Goal: Task Accomplishment & Management: Use online tool/utility

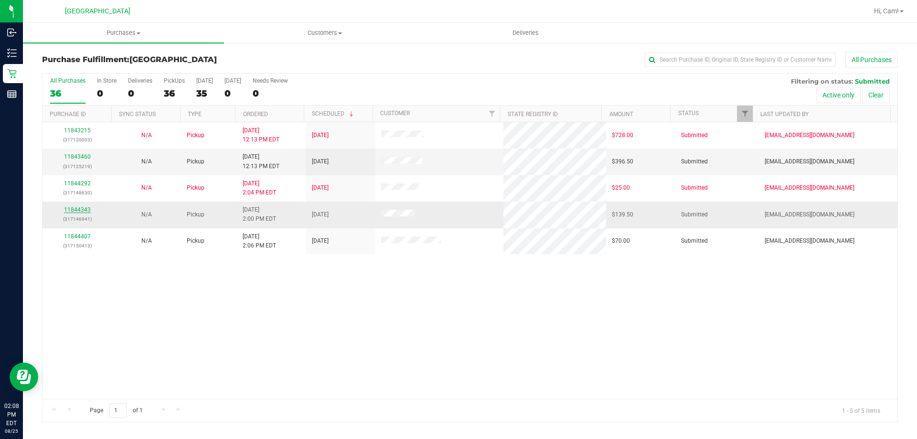
click at [81, 209] on link "11844343" at bounding box center [77, 209] width 27 height 7
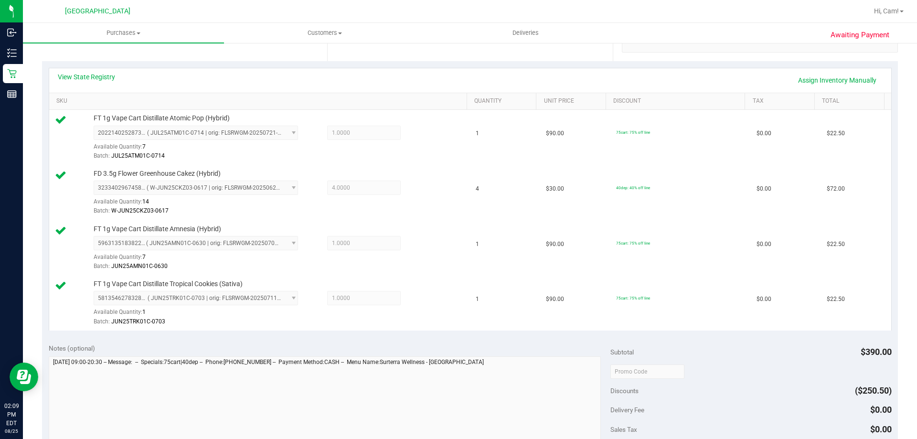
scroll to position [508, 0]
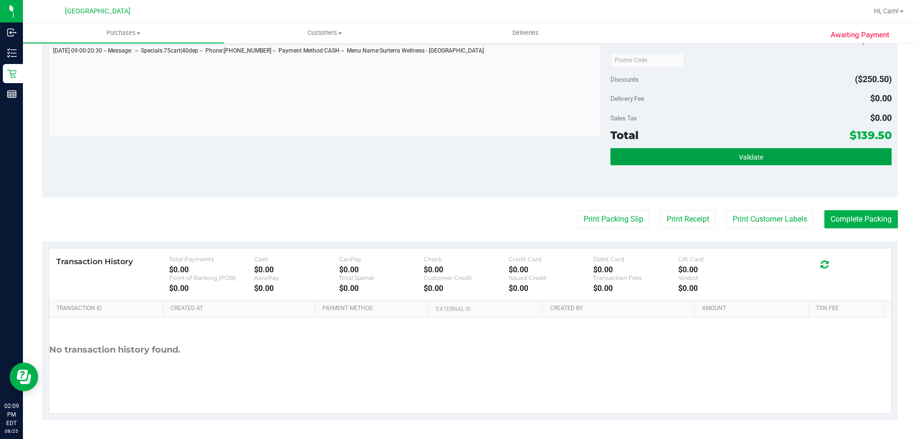
click at [457, 156] on button "Validate" at bounding box center [751, 156] width 281 height 17
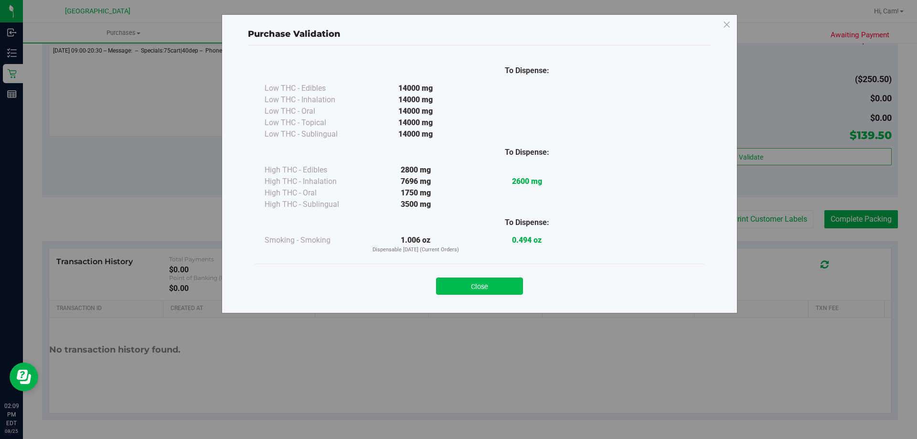
click at [457, 289] on button "Close" at bounding box center [479, 286] width 87 height 17
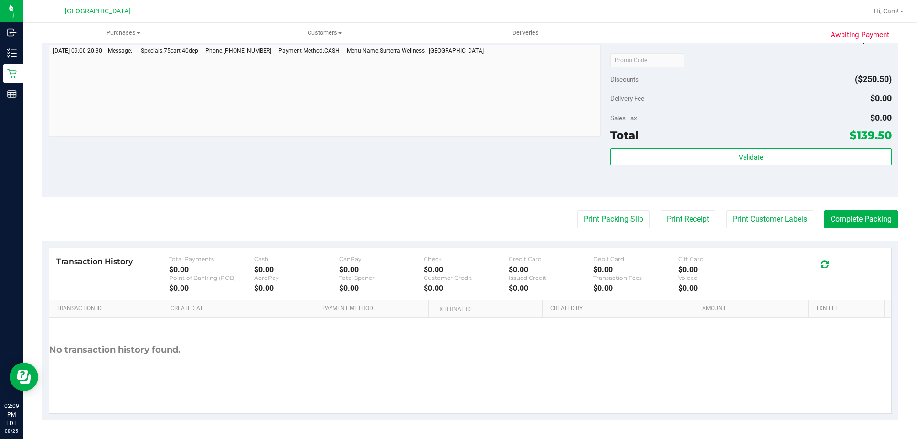
click at [457, 225] on div "Print Packing Slip Print Receipt Print Customer Labels Complete Packing" at bounding box center [470, 219] width 856 height 18
click at [457, 219] on button "Print Packing Slip" at bounding box center [614, 219] width 72 height 18
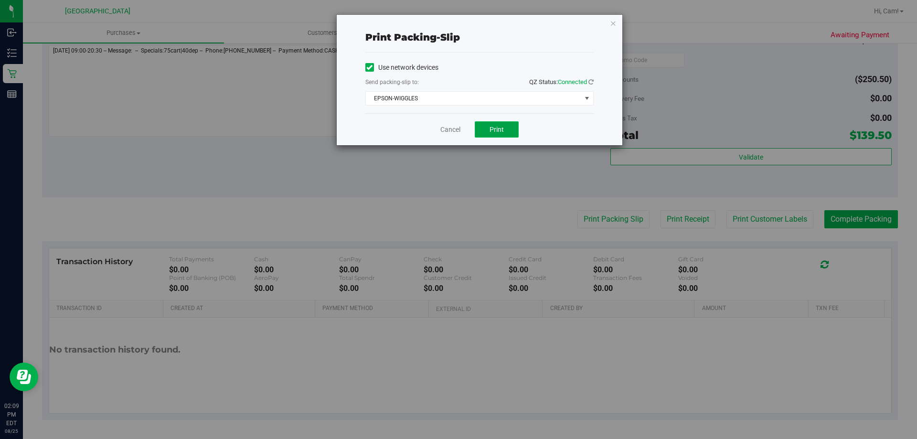
click at [457, 131] on button "Print" at bounding box center [497, 129] width 44 height 16
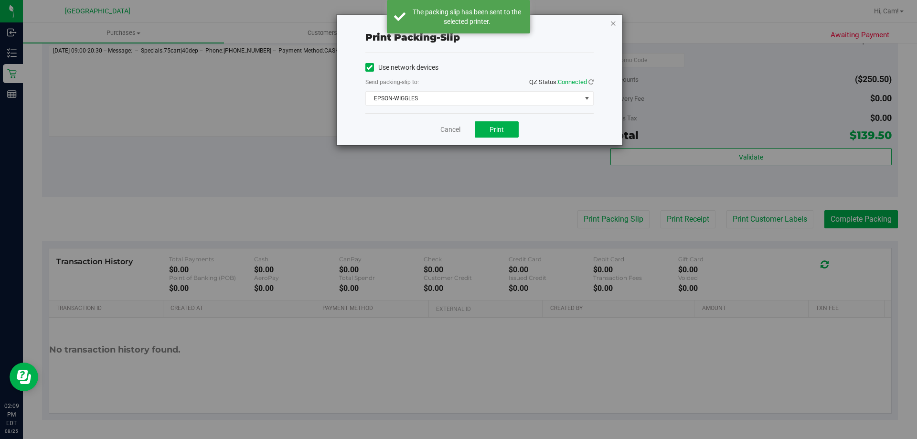
click at [457, 22] on icon "button" at bounding box center [613, 22] width 7 height 11
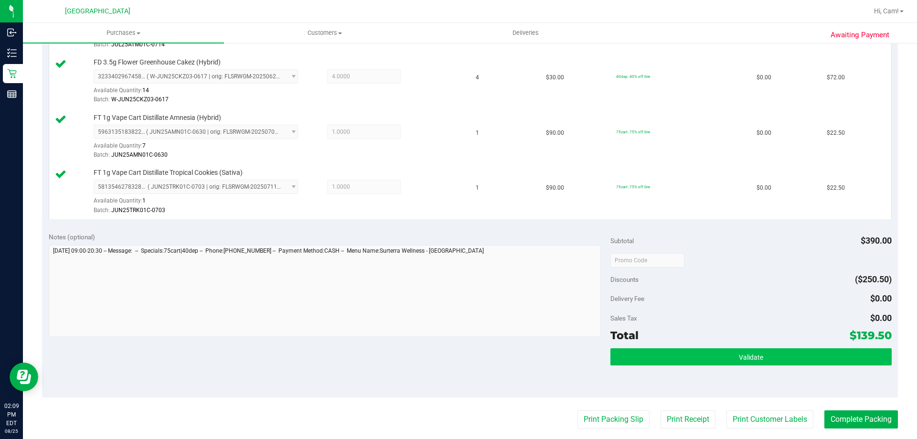
scroll to position [382, 0]
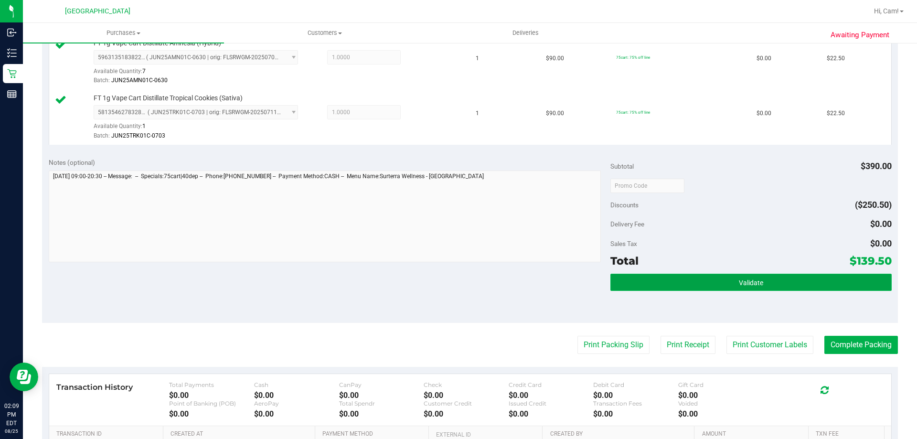
click at [457, 278] on button "Validate" at bounding box center [751, 282] width 281 height 17
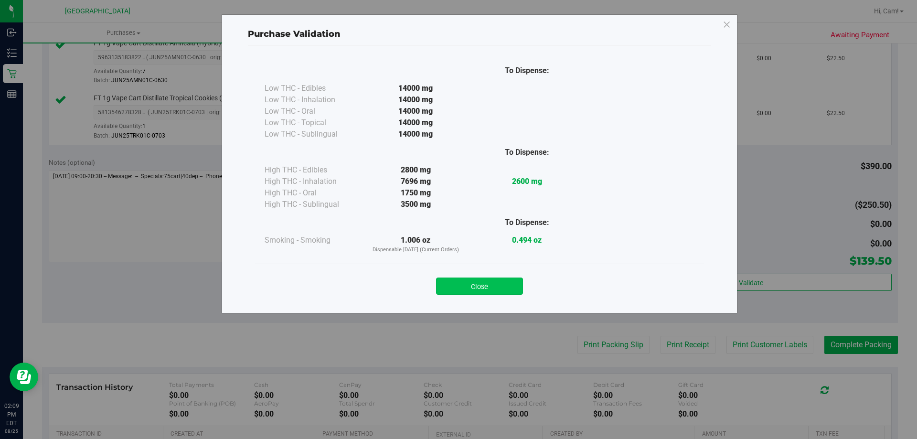
click at [457, 290] on button "Close" at bounding box center [479, 286] width 87 height 17
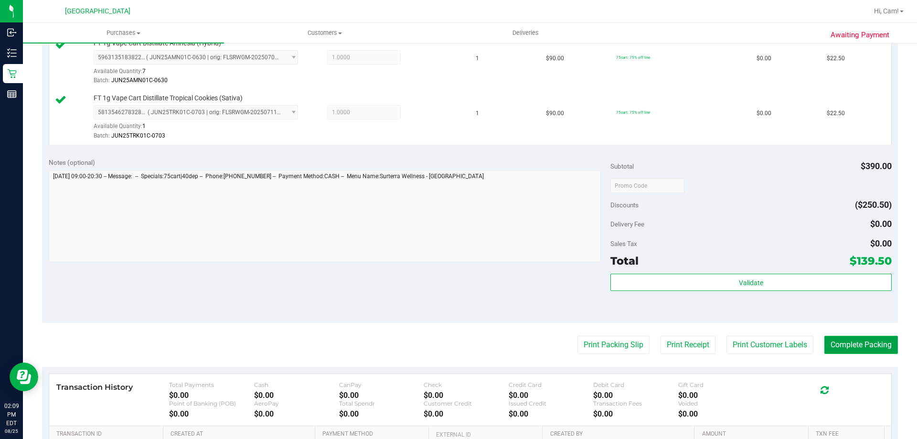
click at [457, 347] on button "Complete Packing" at bounding box center [862, 345] width 74 height 18
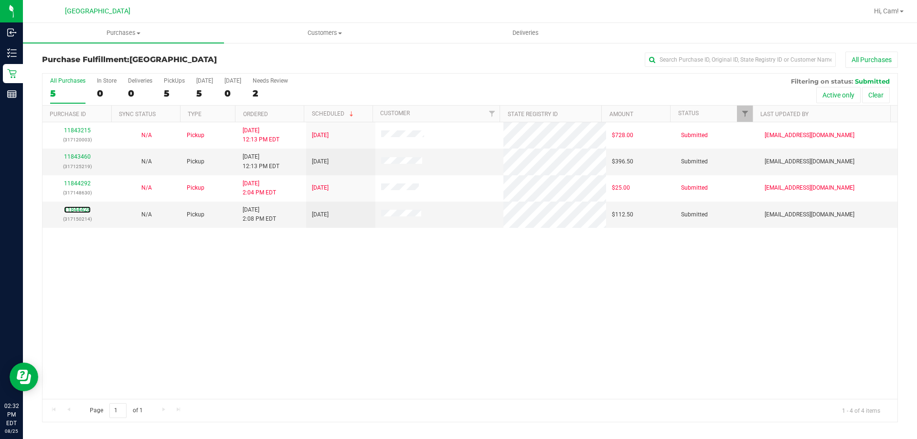
click at [86, 208] on link "11844428" at bounding box center [77, 209] width 27 height 7
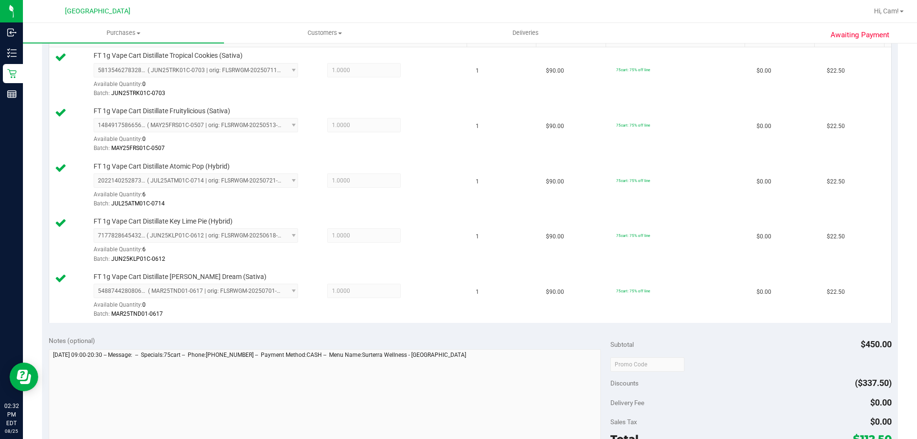
scroll to position [382, 0]
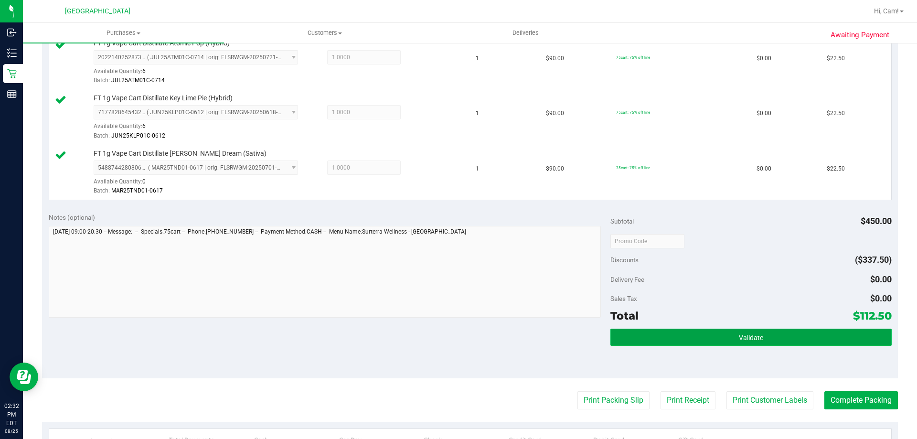
click at [457, 343] on button "Validate" at bounding box center [751, 337] width 281 height 17
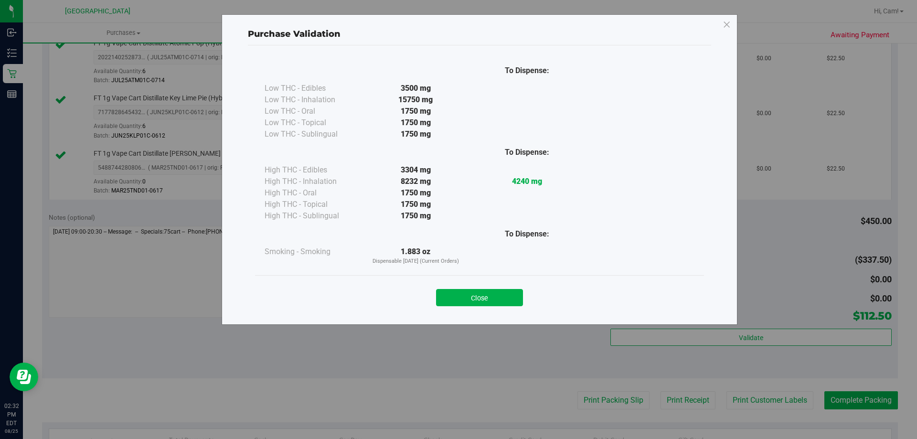
click at [457, 296] on button "Close" at bounding box center [479, 297] width 87 height 17
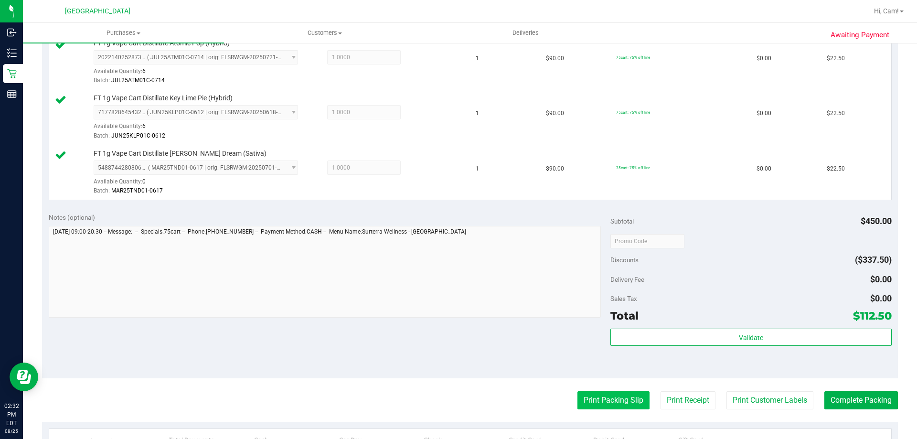
click at [457, 391] on button "Print Packing Slip" at bounding box center [614, 400] width 72 height 18
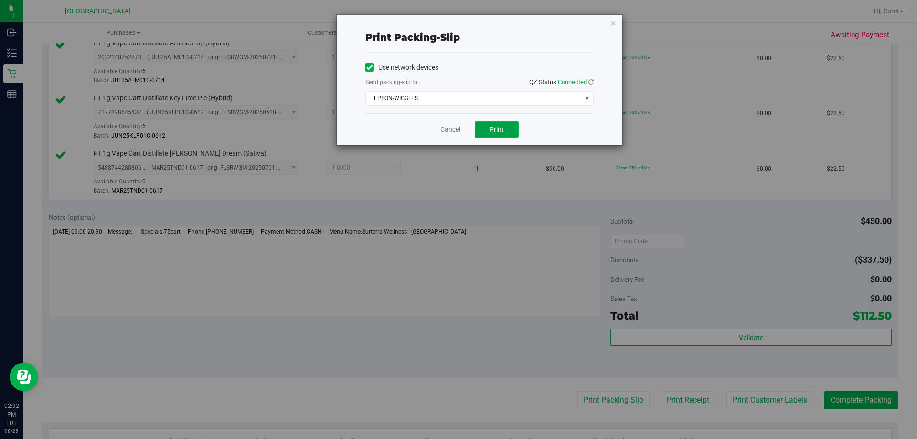
click at [457, 132] on button "Print" at bounding box center [497, 129] width 44 height 16
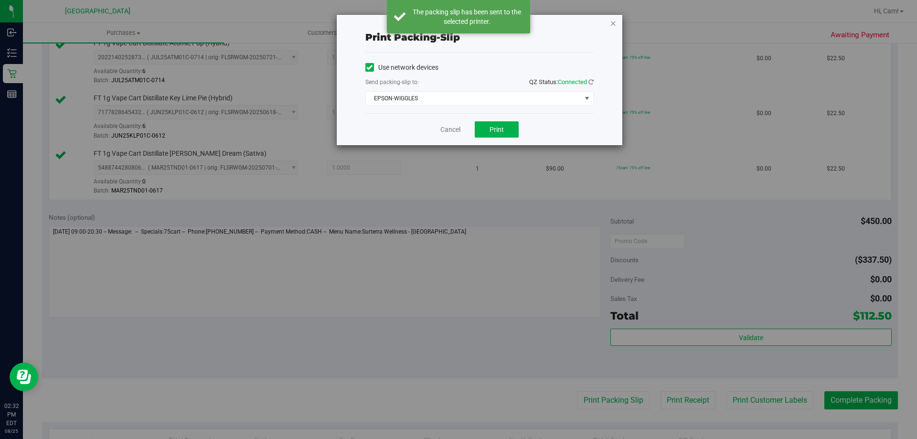
click at [457, 24] on icon "button" at bounding box center [613, 22] width 7 height 11
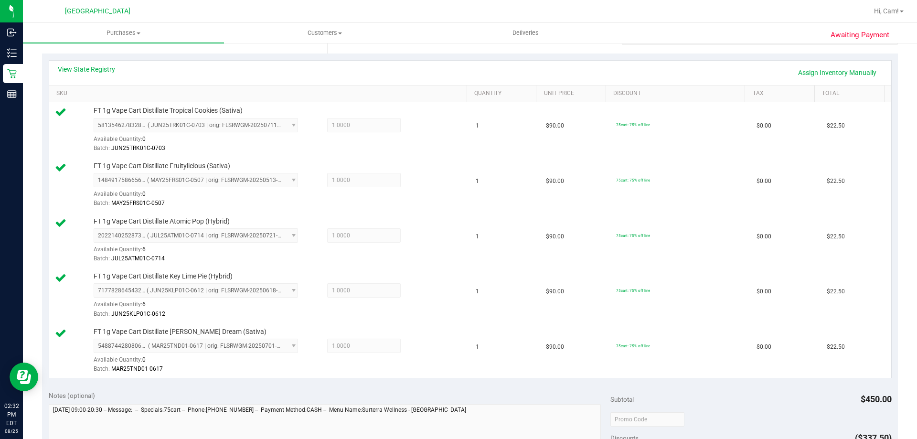
scroll to position [334, 0]
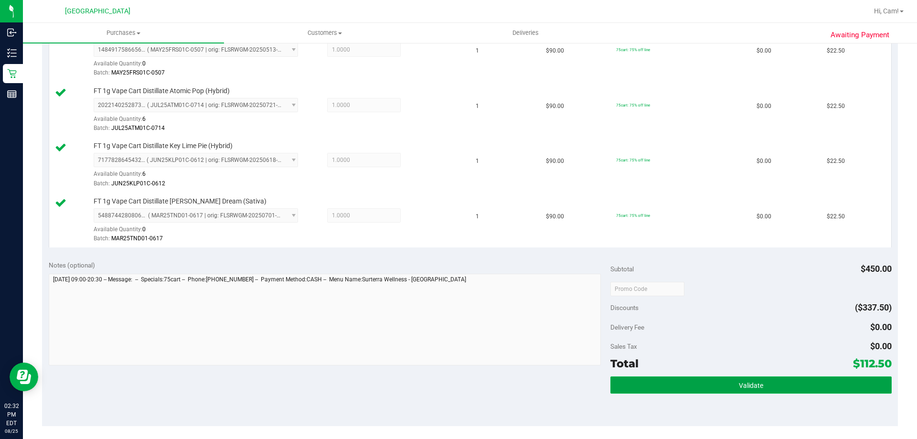
click at [457, 384] on button "Validate" at bounding box center [751, 384] width 281 height 17
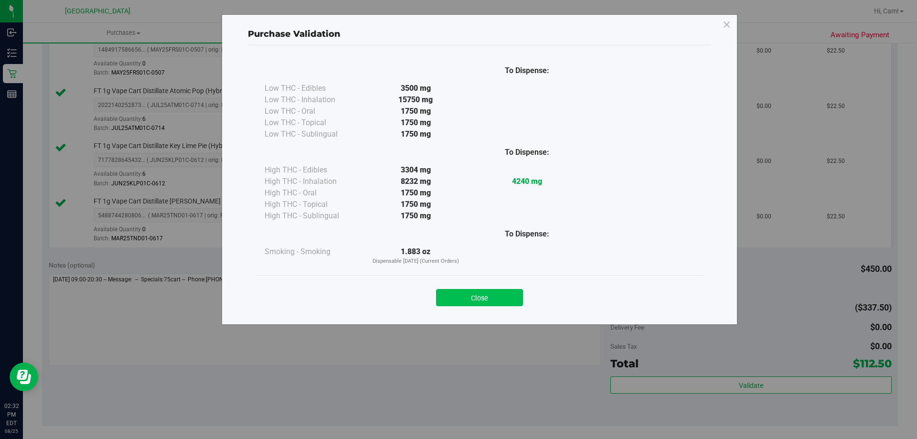
click at [457, 300] on button "Close" at bounding box center [479, 297] width 87 height 17
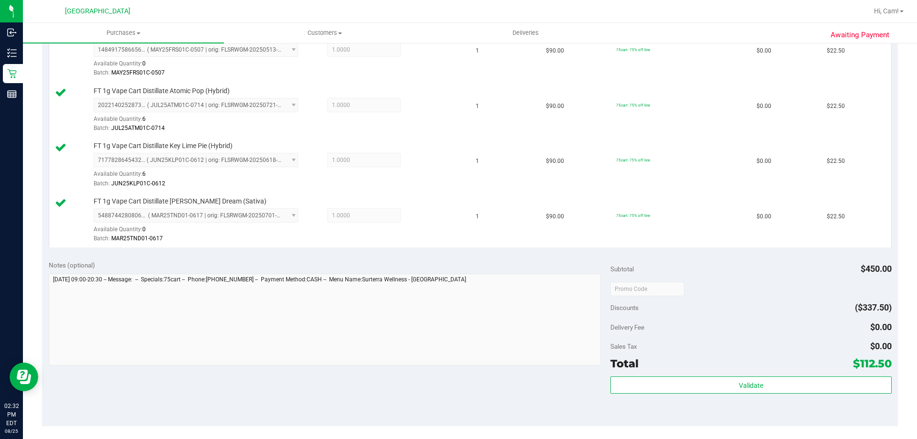
scroll to position [478, 0]
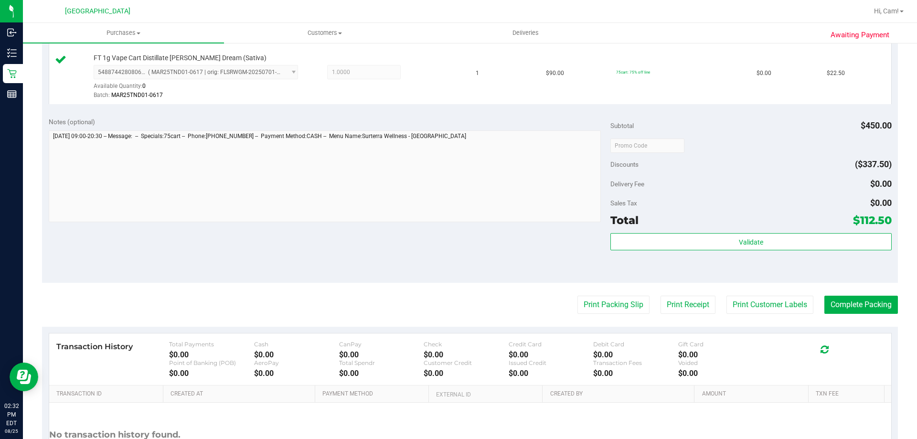
click at [457, 310] on div "Awaiting Payment Back Edit Purchase Cancel Purchase View Profile # 11844428 Bio…" at bounding box center [470, 44] width 894 height 960
click at [457, 309] on div "Awaiting Payment Back Edit Purchase Cancel Purchase View Profile # 11844428 Bio…" at bounding box center [470, 44] width 894 height 960
click at [457, 309] on button "Complete Packing" at bounding box center [862, 305] width 74 height 18
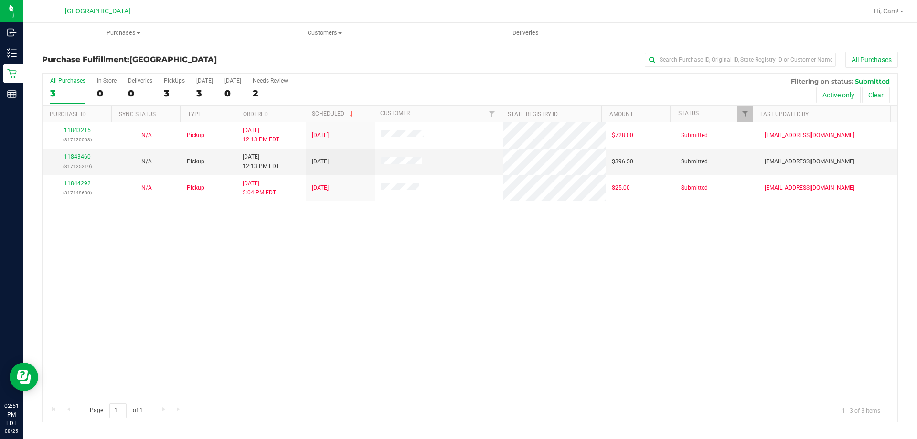
click at [258, 306] on div "11843215 (317120003) N/A Pickup 8/25/2025 12:13 PM EDT 8/25/2025 $728.00 Submit…" at bounding box center [470, 260] width 855 height 277
click at [73, 153] on link "11843460" at bounding box center [77, 156] width 27 height 7
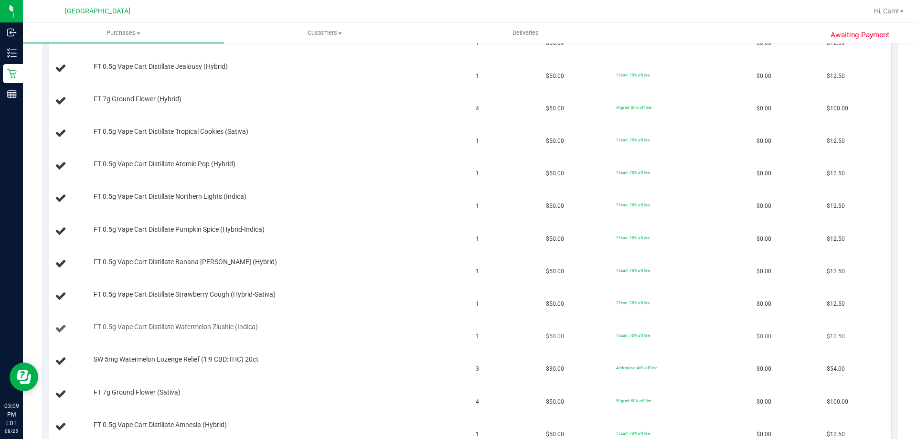
scroll to position [143, 0]
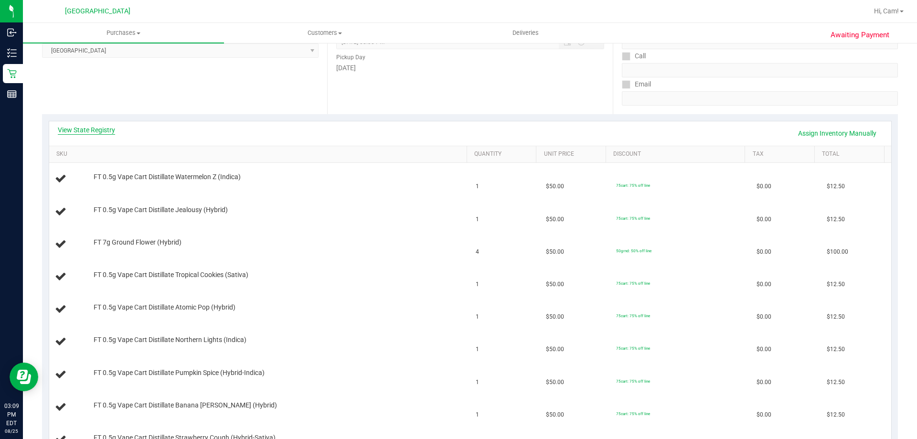
click at [90, 131] on link "View State Registry" at bounding box center [86, 130] width 57 height 10
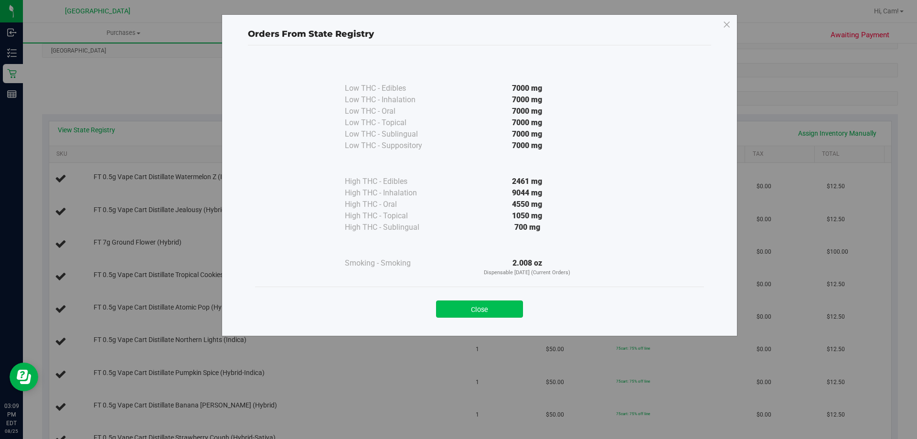
click at [498, 306] on button "Close" at bounding box center [479, 308] width 87 height 17
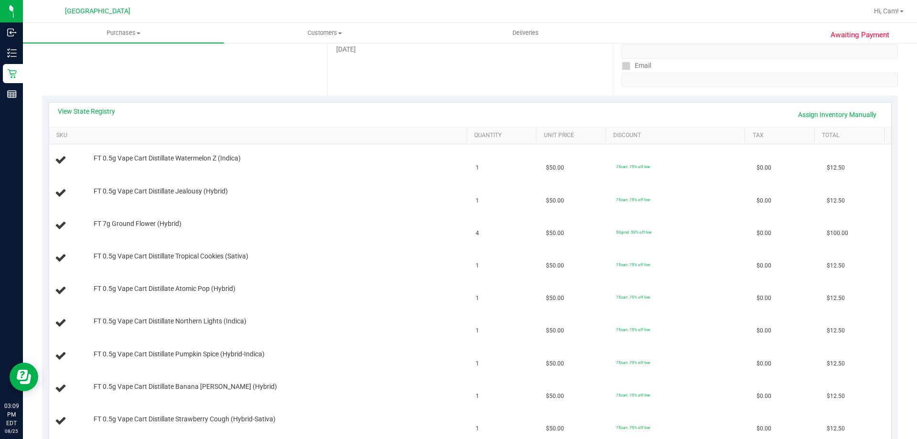
scroll to position [135, 0]
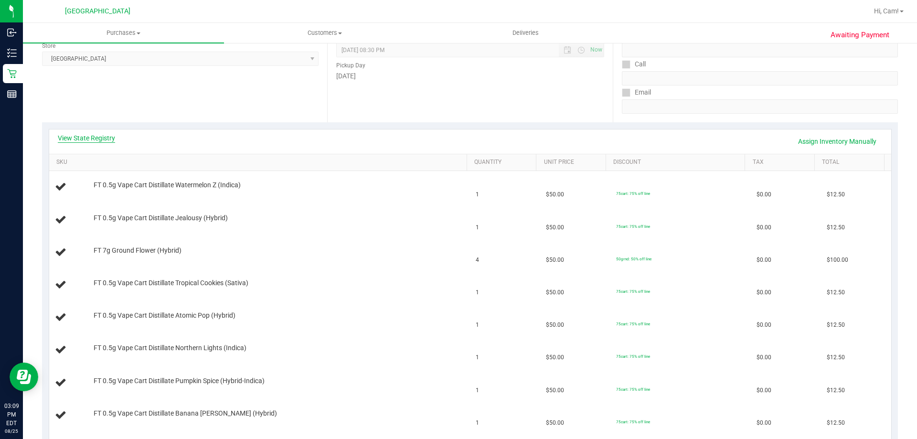
click at [82, 137] on link "View State Registry" at bounding box center [86, 138] width 57 height 10
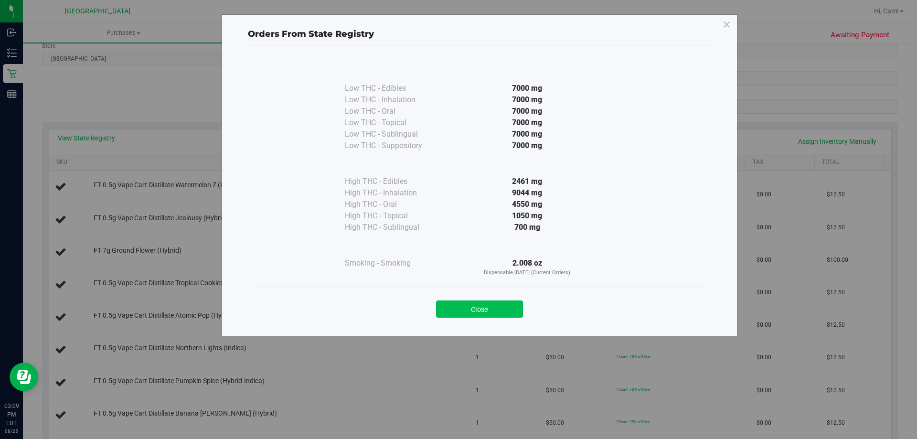
click at [445, 309] on button "Close" at bounding box center [479, 308] width 87 height 17
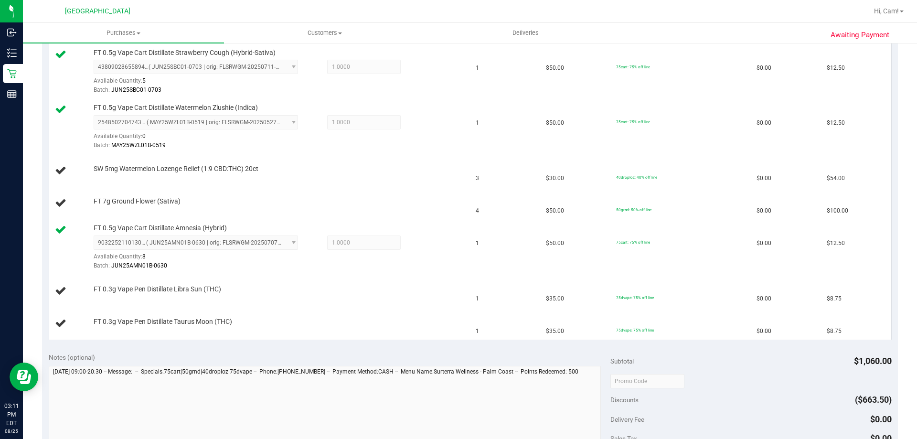
scroll to position [717, 0]
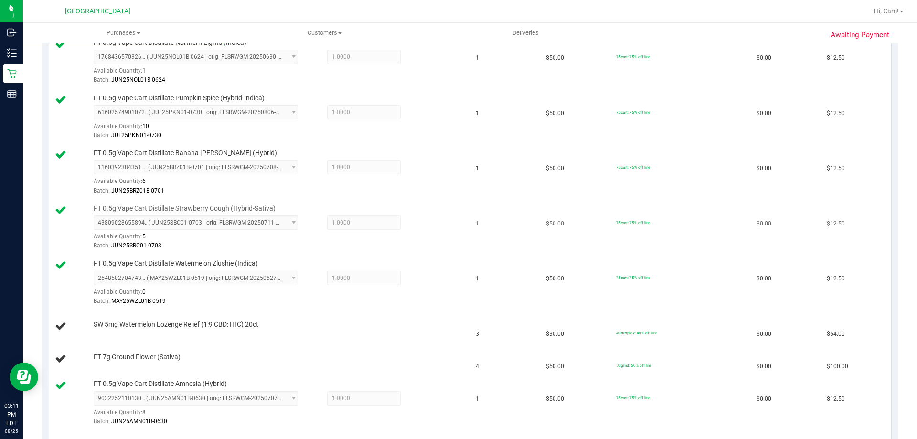
click at [440, 246] on div "Batch: JUN25SBC01-0703" at bounding box center [278, 245] width 369 height 9
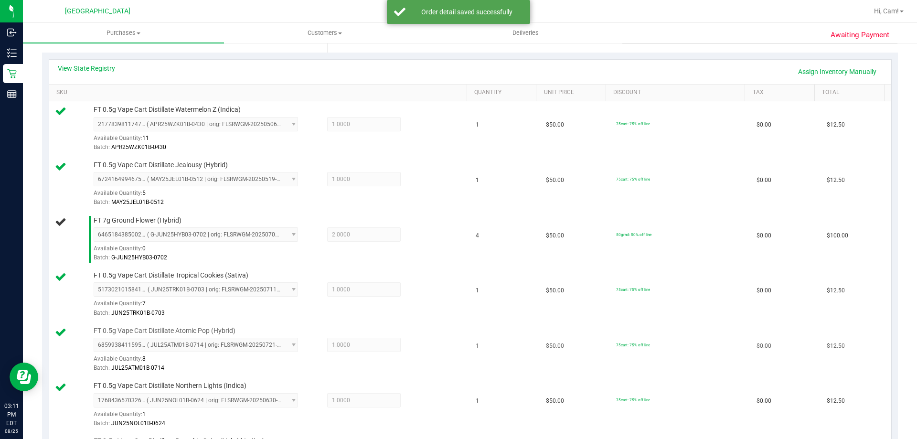
scroll to position [191, 0]
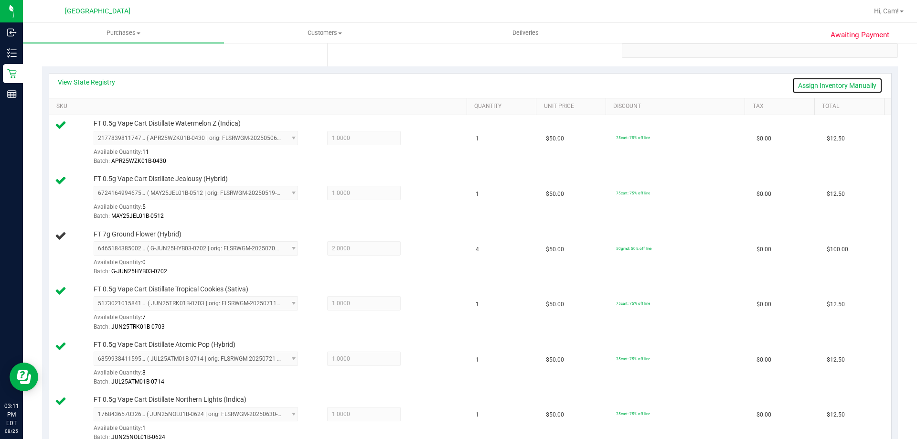
click at [849, 83] on link "Assign Inventory Manually" at bounding box center [837, 85] width 91 height 16
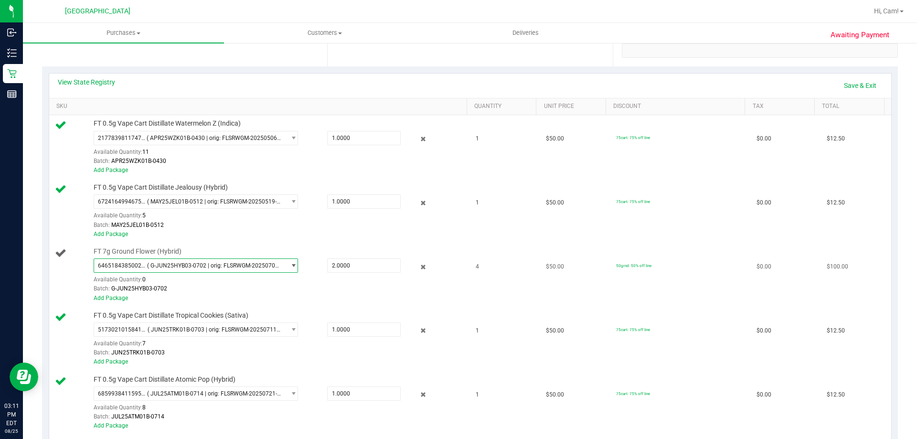
click at [225, 264] on span "( G-JUN25HYB03-0702 | orig: FLSRWGM-20250709-555 )" at bounding box center [214, 265] width 135 height 7
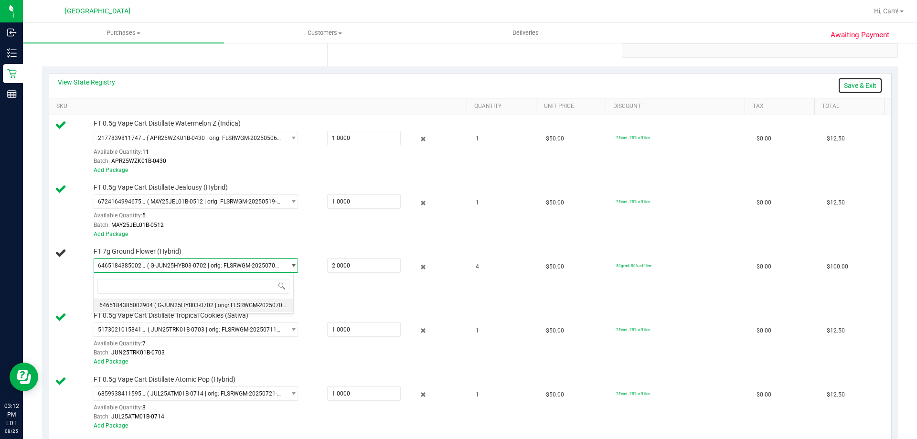
click at [860, 83] on link "Save & Exit" at bounding box center [860, 85] width 45 height 16
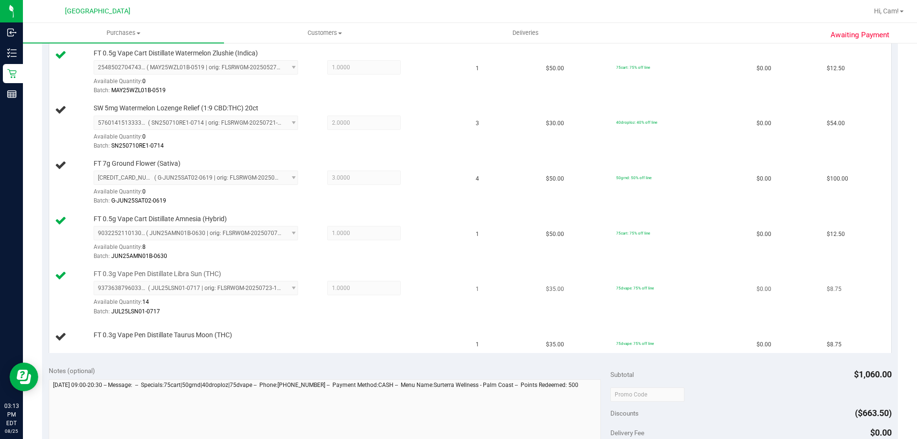
scroll to position [717, 0]
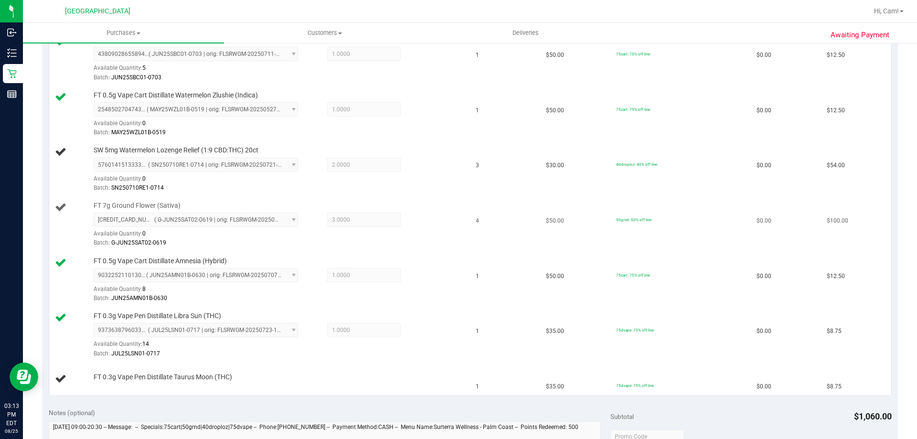
click at [164, 206] on span "FT 7g Ground Flower (Sativa)" at bounding box center [137, 205] width 87 height 9
copy div "FT 7g Ground Flower (Sativa)"
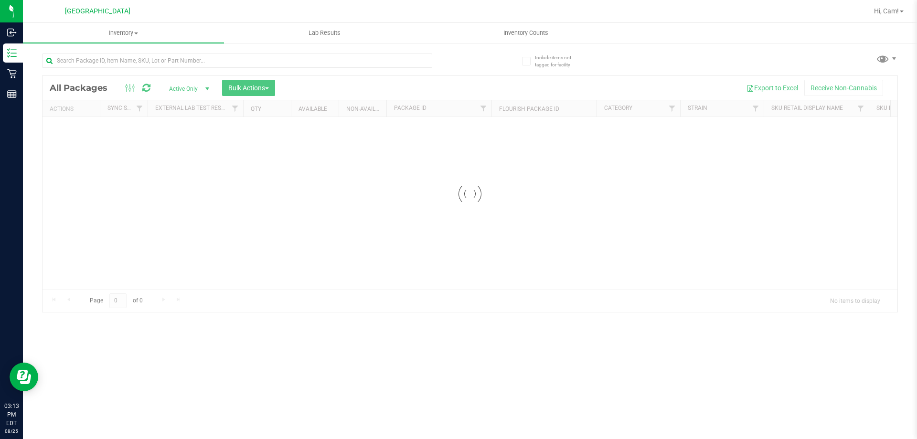
click at [888, 11] on span "Hi, Cam!" at bounding box center [886, 11] width 25 height 8
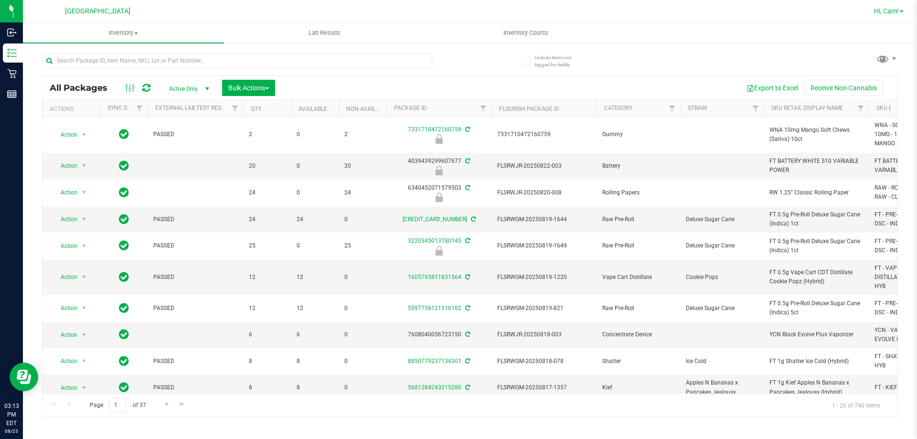
click at [896, 9] on span "Hi, Cam!" at bounding box center [886, 11] width 25 height 8
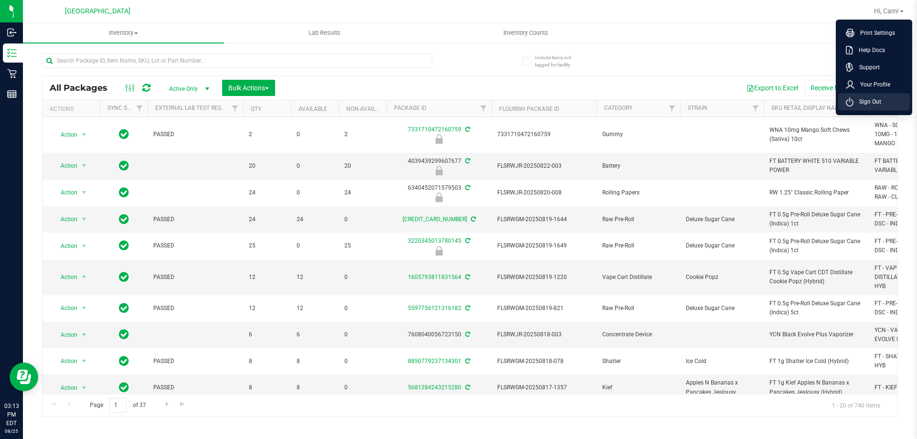
click at [877, 102] on span "Sign Out" at bounding box center [868, 102] width 28 height 10
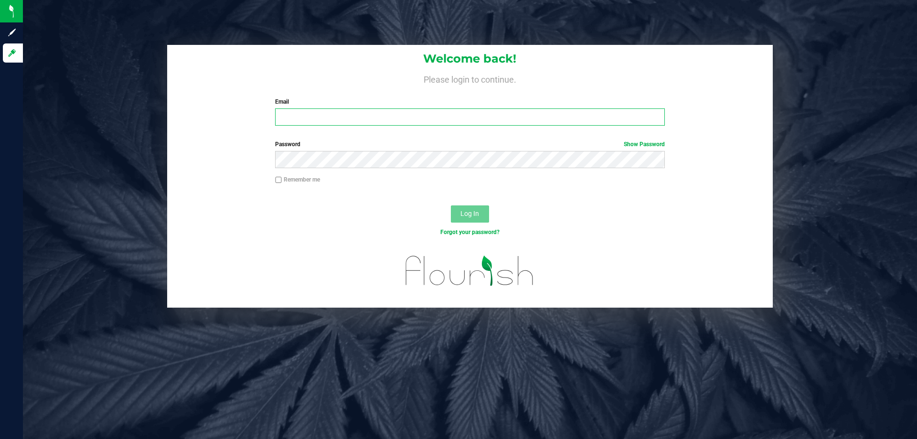
click at [311, 121] on input "Email" at bounding box center [469, 116] width 389 height 17
type input "lareas@liveparallel.com"
click at [451, 205] on button "Log In" at bounding box center [470, 213] width 38 height 17
